Goal: Ask a question

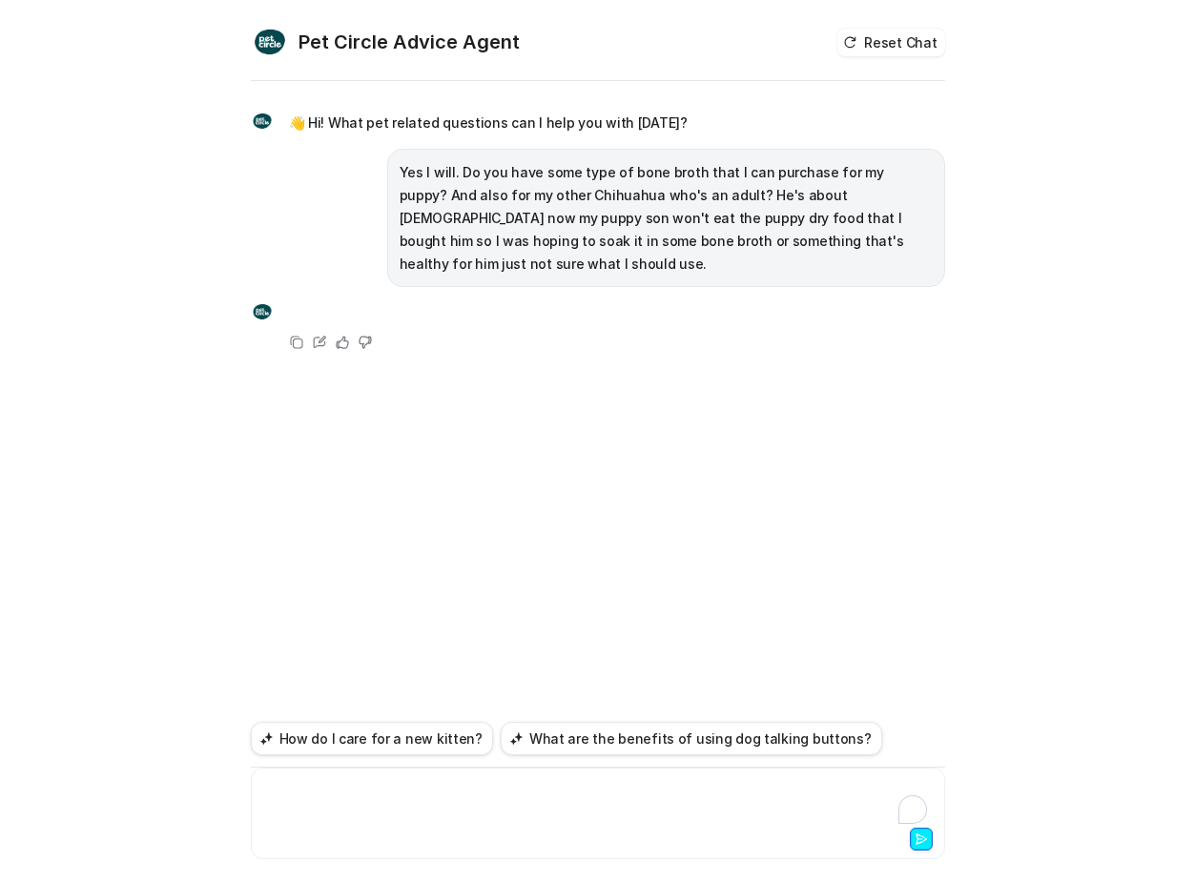
click at [280, 805] on div "To enrich screen reader interactions, please activate Accessibility in Grammarl…" at bounding box center [598, 802] width 685 height 44
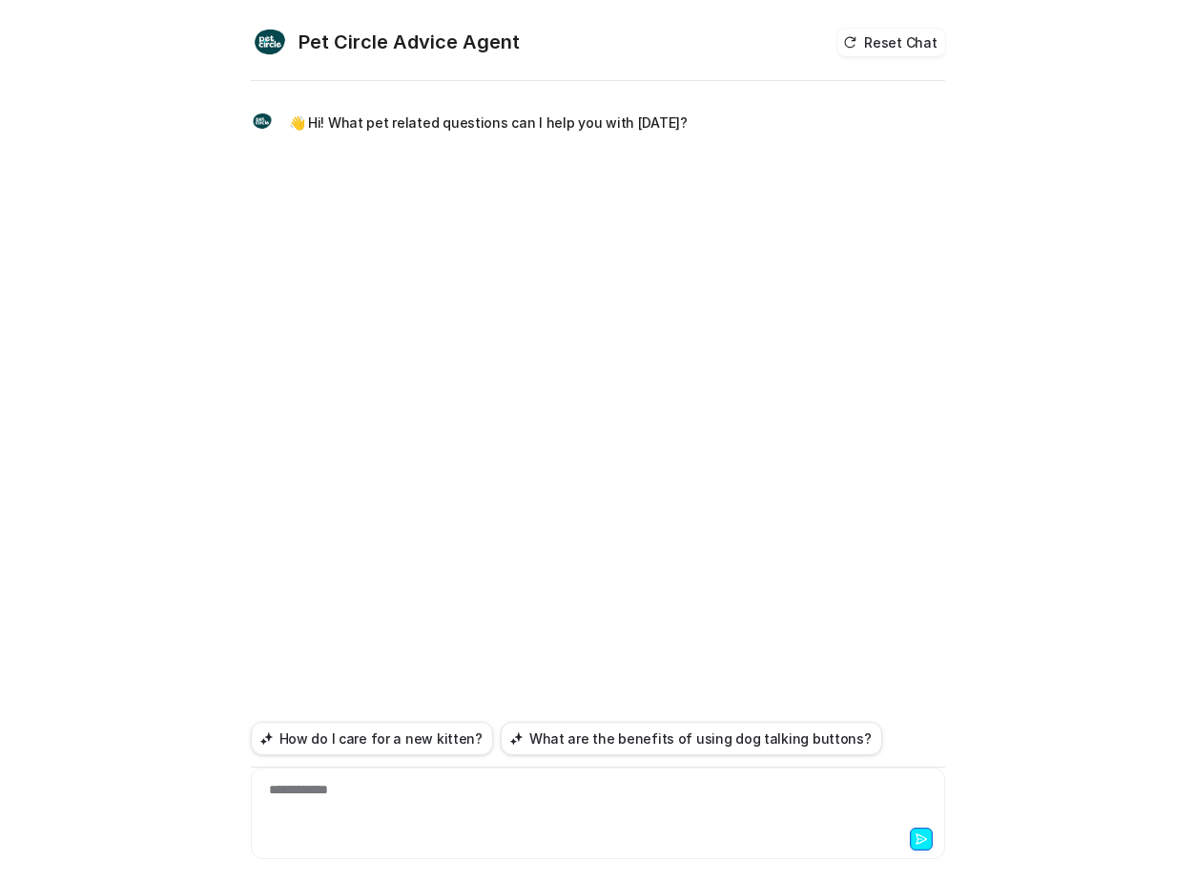
click at [317, 789] on div "**********" at bounding box center [598, 802] width 685 height 44
paste div "To enrich screen reader interactions, please activate Accessibility in Grammarl…"
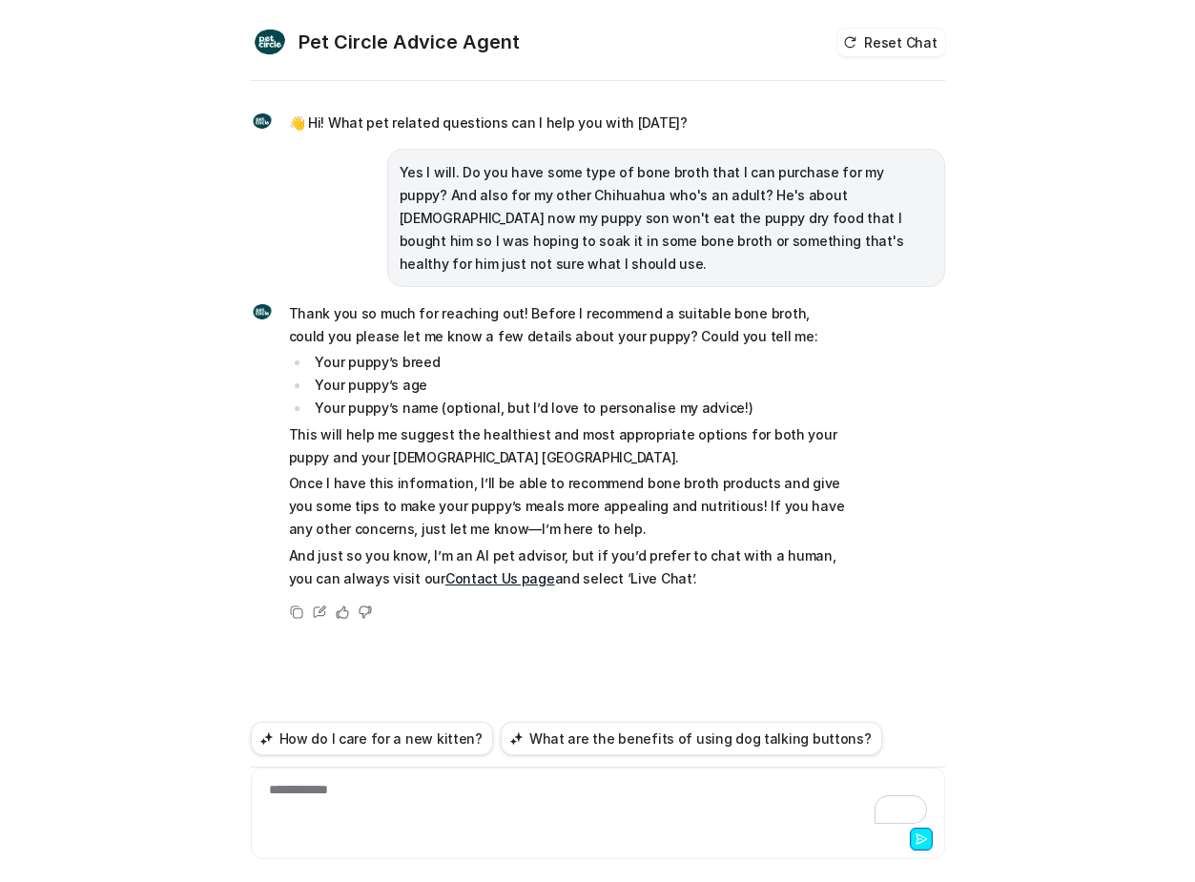
click at [316, 789] on div "**********" at bounding box center [598, 802] width 685 height 44
